Goal: Task Accomplishment & Management: Manage account settings

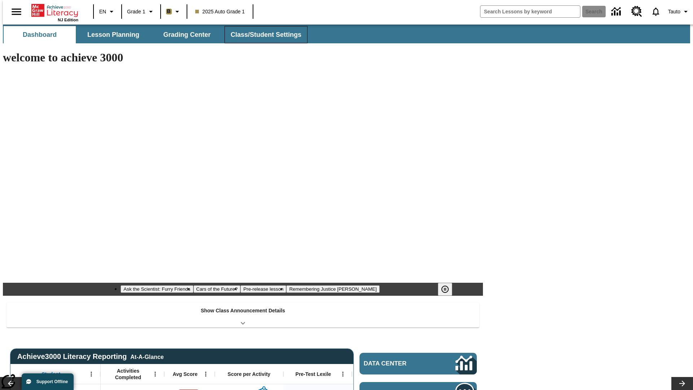
click at [262, 35] on span "Class/Student Settings" at bounding box center [266, 35] width 71 height 8
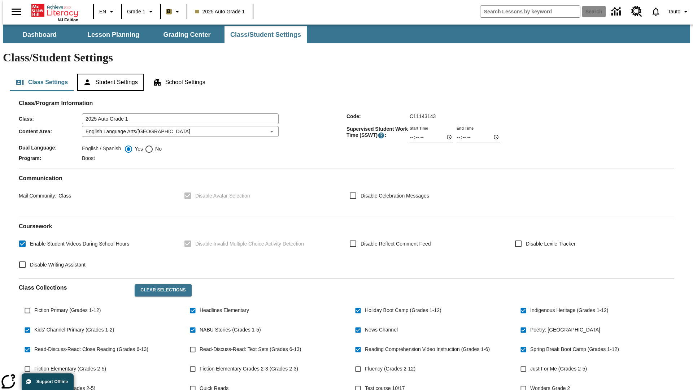
click at [109, 74] on button "Student Settings" at bounding box center [110, 82] width 66 height 17
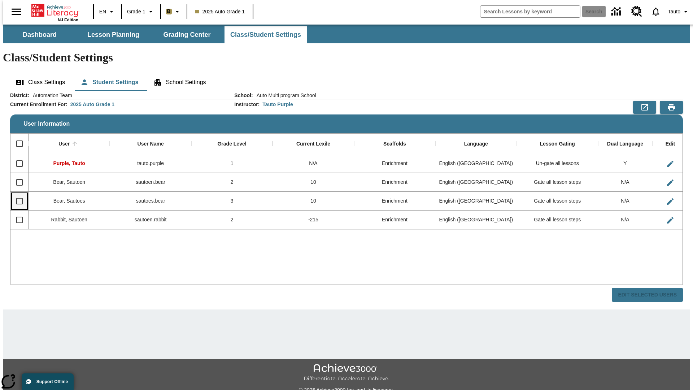
click at [16, 193] on input "Select row" at bounding box center [19, 200] width 15 height 15
checkbox input "true"
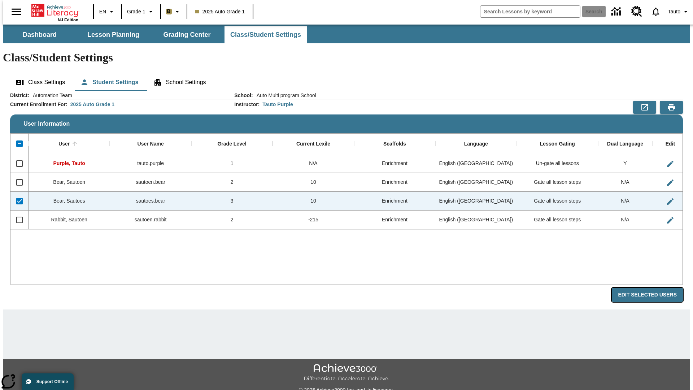
click at [653, 288] on button "Edit Selected Users" at bounding box center [647, 295] width 71 height 14
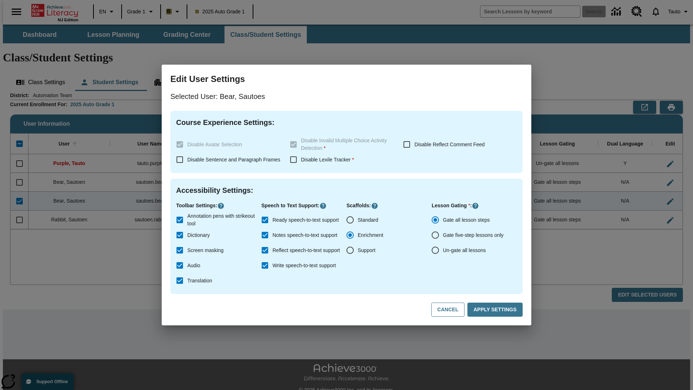
click at [435, 250] on input "Un-gate all lessons" at bounding box center [435, 250] width 15 height 15
radio input "true"
click at [496, 310] on button "Apply Settings" at bounding box center [494, 309] width 55 height 14
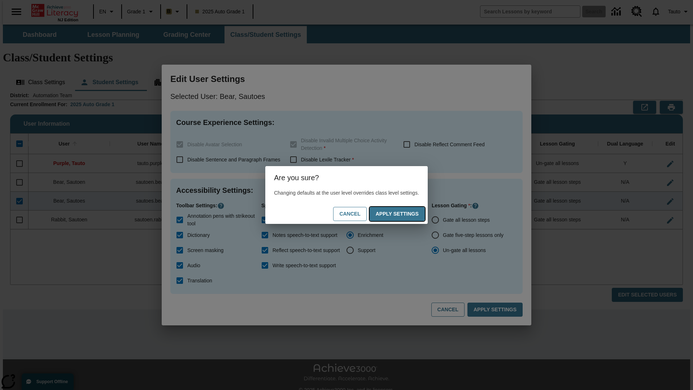
click at [404, 214] on button "Apply Settings" at bounding box center [397, 214] width 55 height 14
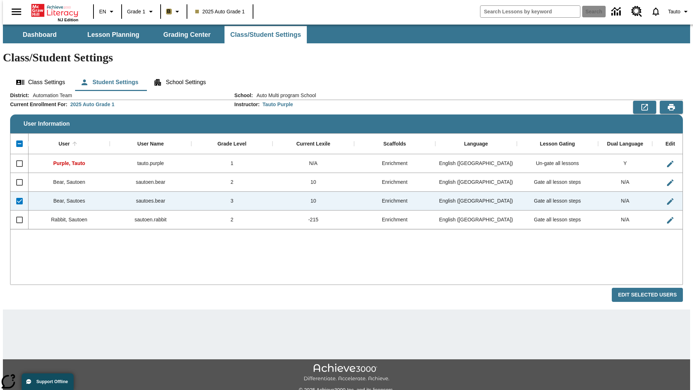
checkbox input "false"
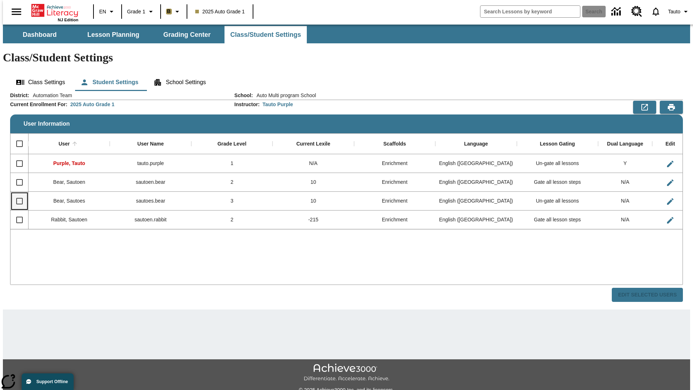
click at [16, 193] on input "Select row" at bounding box center [19, 200] width 15 height 15
checkbox input "true"
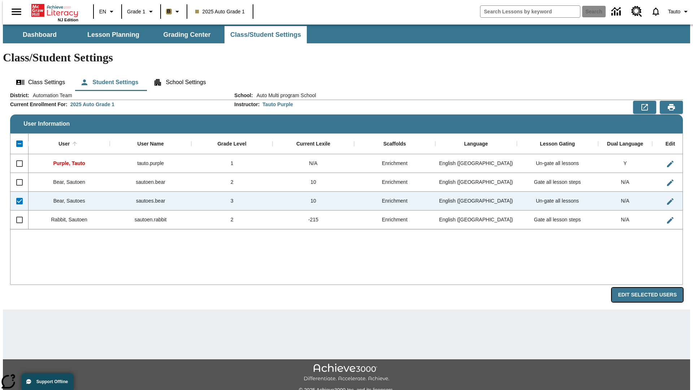
click at [653, 288] on button "Edit Selected Users" at bounding box center [647, 295] width 71 height 14
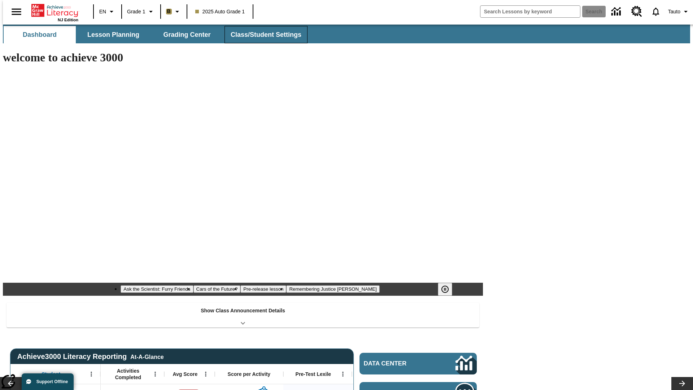
click at [262, 35] on span "Class/Student Settings" at bounding box center [266, 35] width 71 height 8
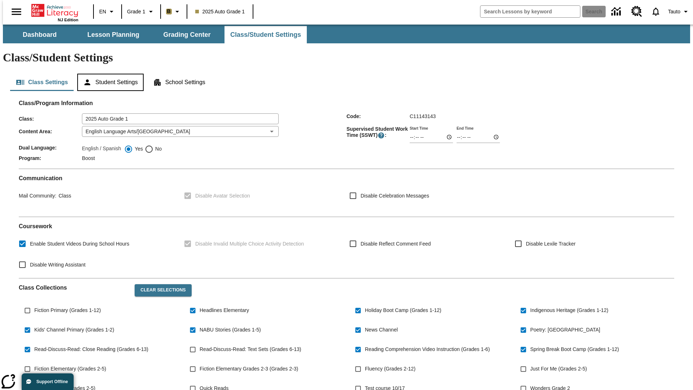
click at [109, 74] on button "Student Settings" at bounding box center [110, 82] width 66 height 17
